Goal: Transaction & Acquisition: Subscribe to service/newsletter

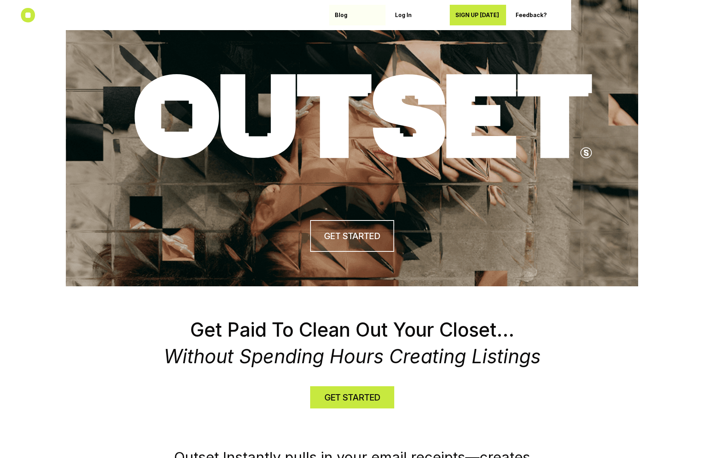
click at [340, 16] on p "Blog" at bounding box center [357, 15] width 45 height 7
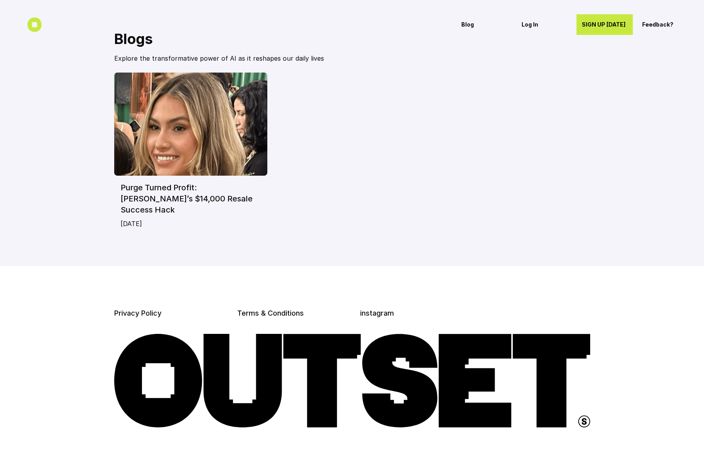
scroll to position [33, 0]
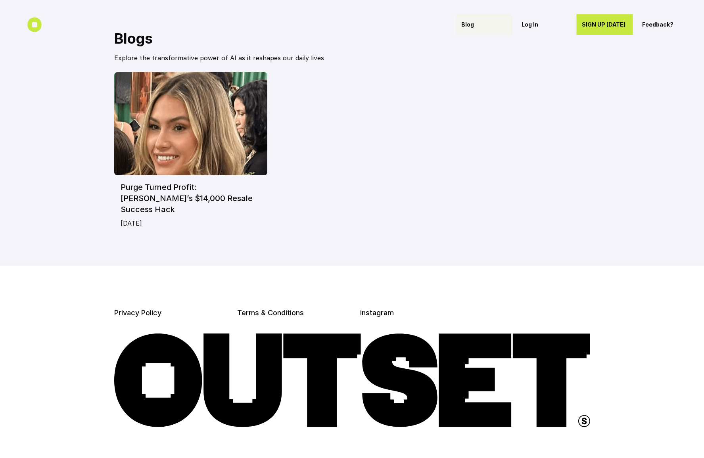
click at [468, 24] on p "Blog" at bounding box center [483, 24] width 45 height 7
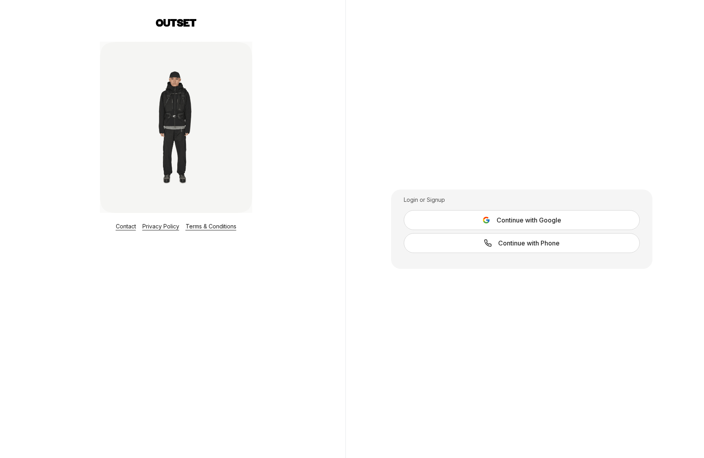
click at [492, 220] on button "Continue with Google" at bounding box center [522, 220] width 236 height 20
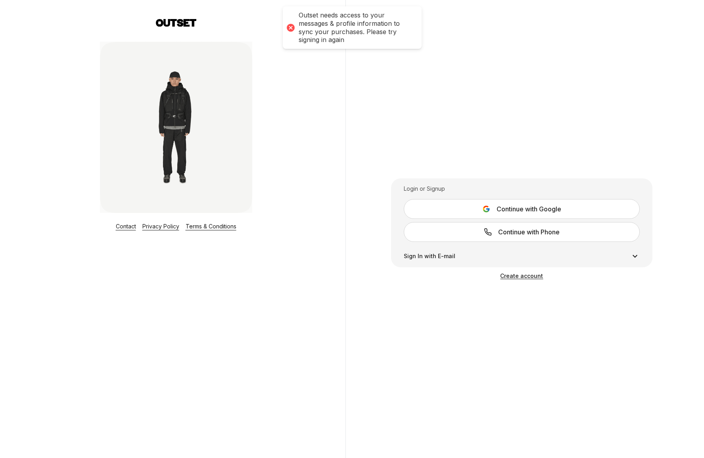
click at [517, 277] on span "Create account" at bounding box center [521, 276] width 43 height 7
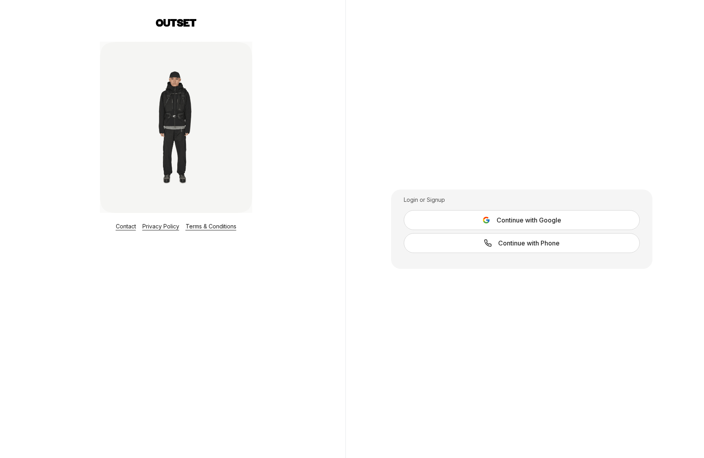
click at [528, 222] on span "Continue with Google" at bounding box center [529, 220] width 65 height 10
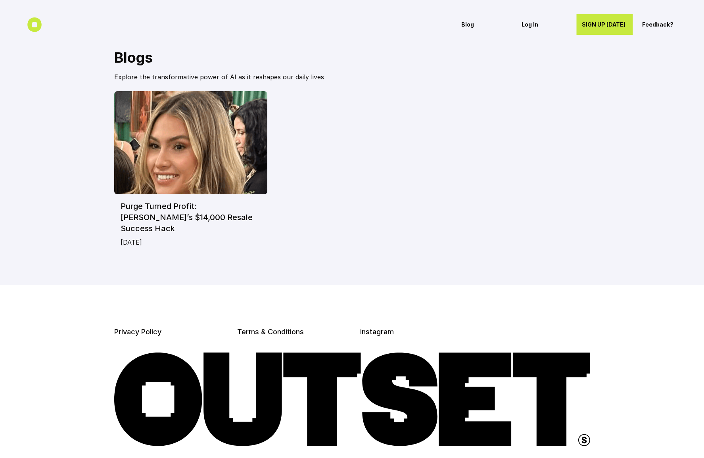
scroll to position [33, 0]
